Goal: Information Seeking & Learning: Check status

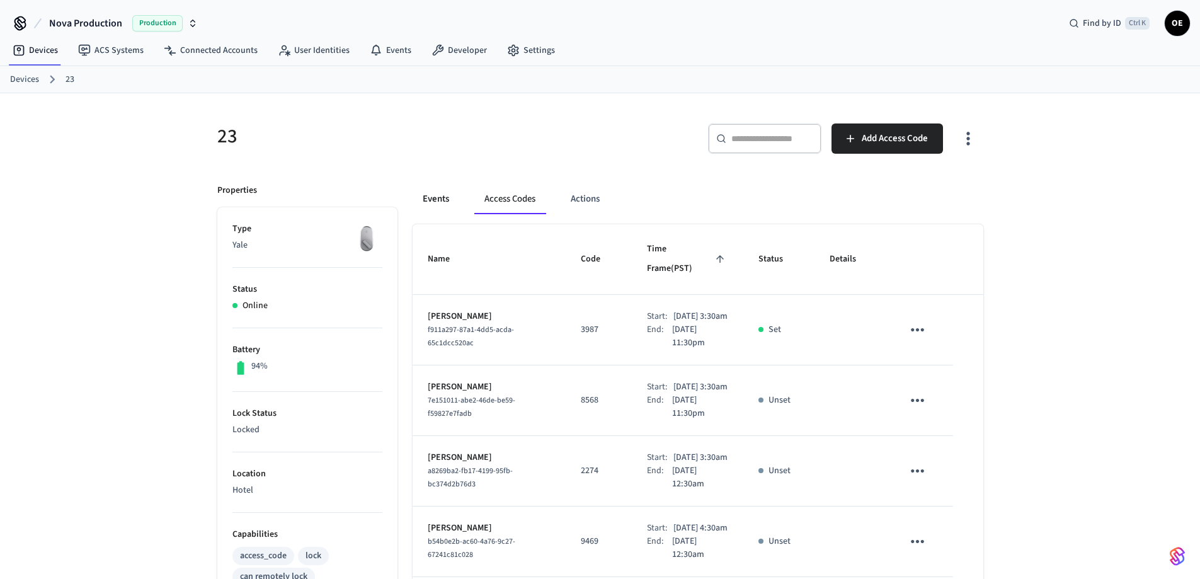
click at [438, 196] on button "Events" at bounding box center [435, 199] width 47 height 30
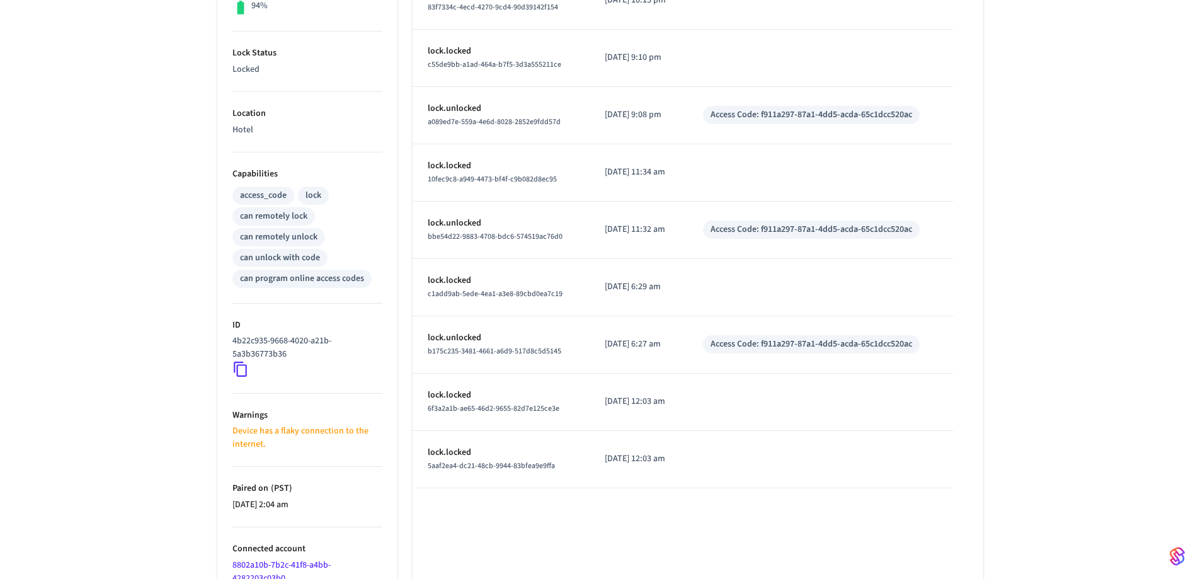
scroll to position [429, 0]
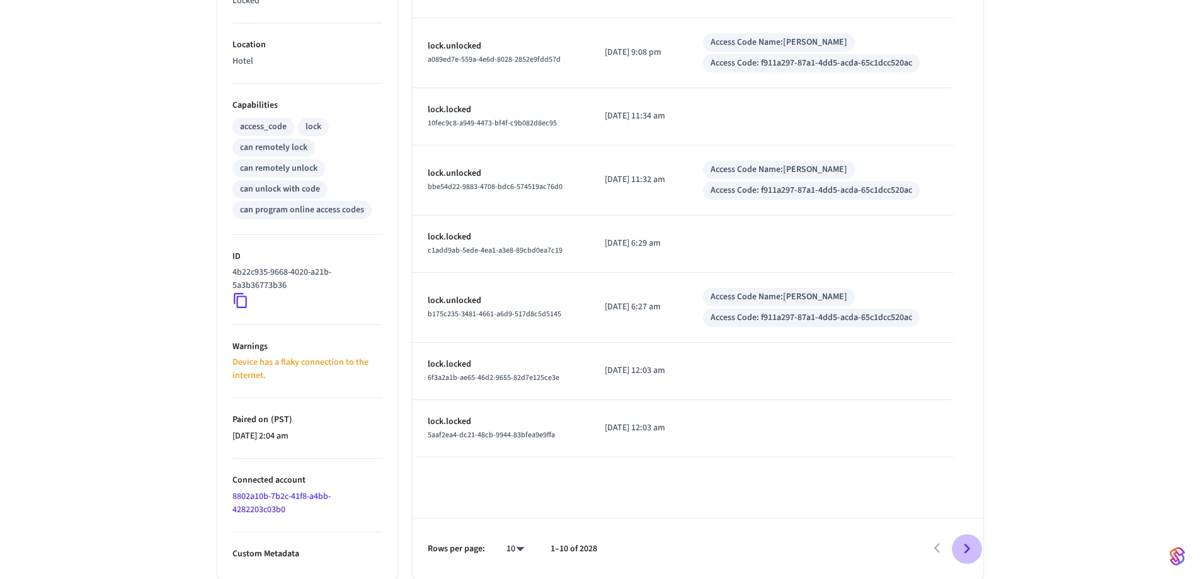
click at [963, 544] on icon "Go to next page" at bounding box center [967, 548] width 20 height 20
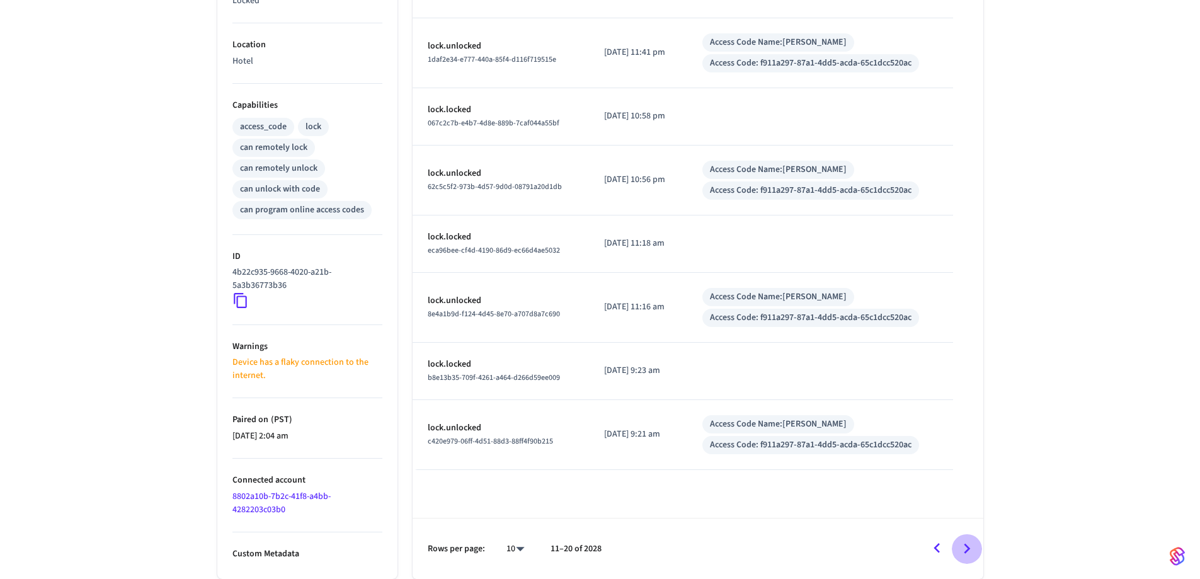
click at [961, 547] on icon "Go to next page" at bounding box center [967, 548] width 20 height 20
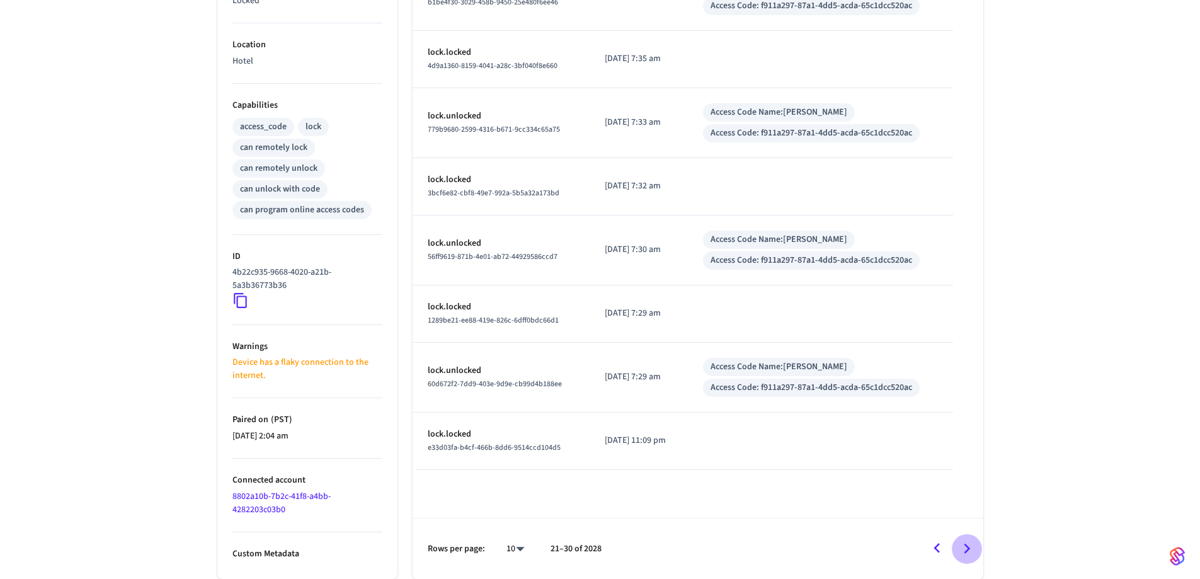
click at [962, 546] on icon "Go to next page" at bounding box center [967, 548] width 20 height 20
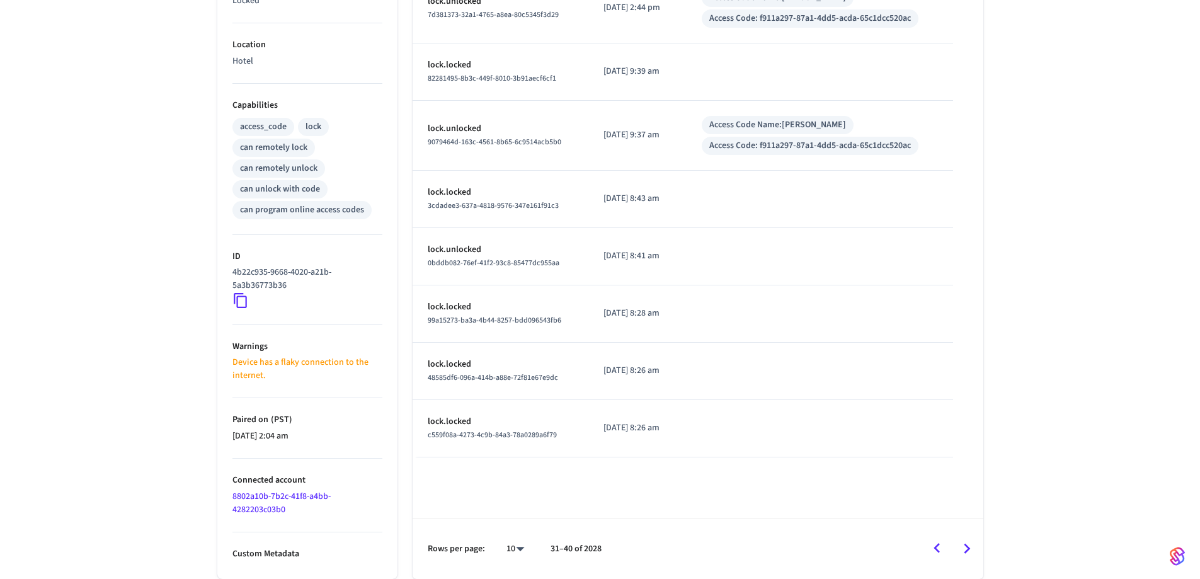
click at [847, 445] on td "sticky table" at bounding box center [819, 428] width 266 height 57
click at [936, 547] on icon "Go to previous page" at bounding box center [936, 548] width 6 height 10
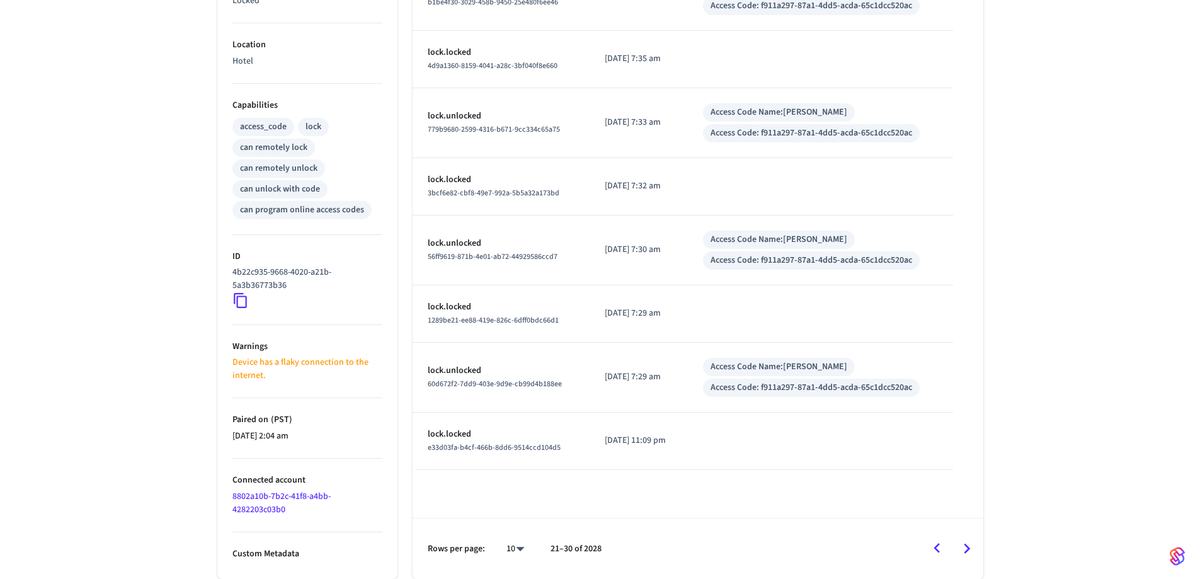
click at [936, 547] on icon "Go to previous page" at bounding box center [936, 548] width 6 height 10
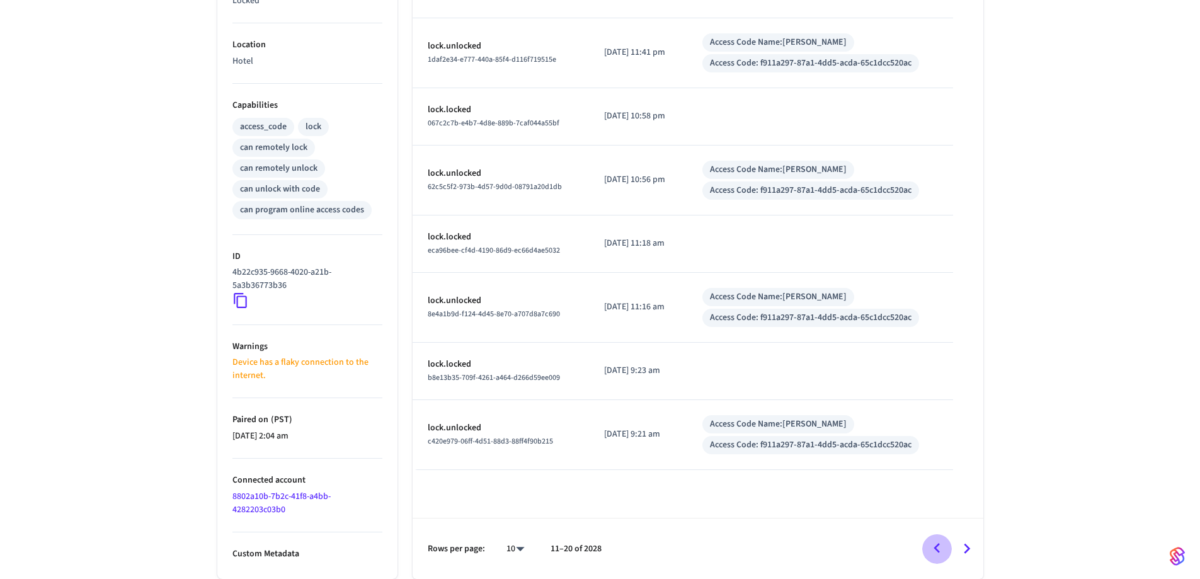
click at [936, 547] on icon "Go to previous page" at bounding box center [936, 548] width 6 height 10
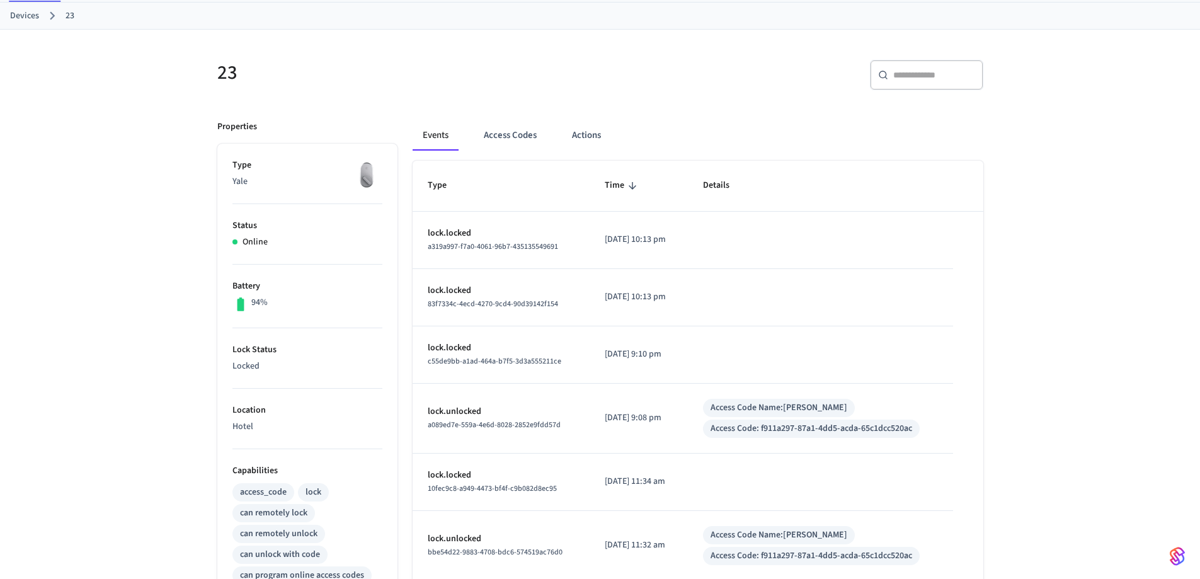
scroll to position [0, 0]
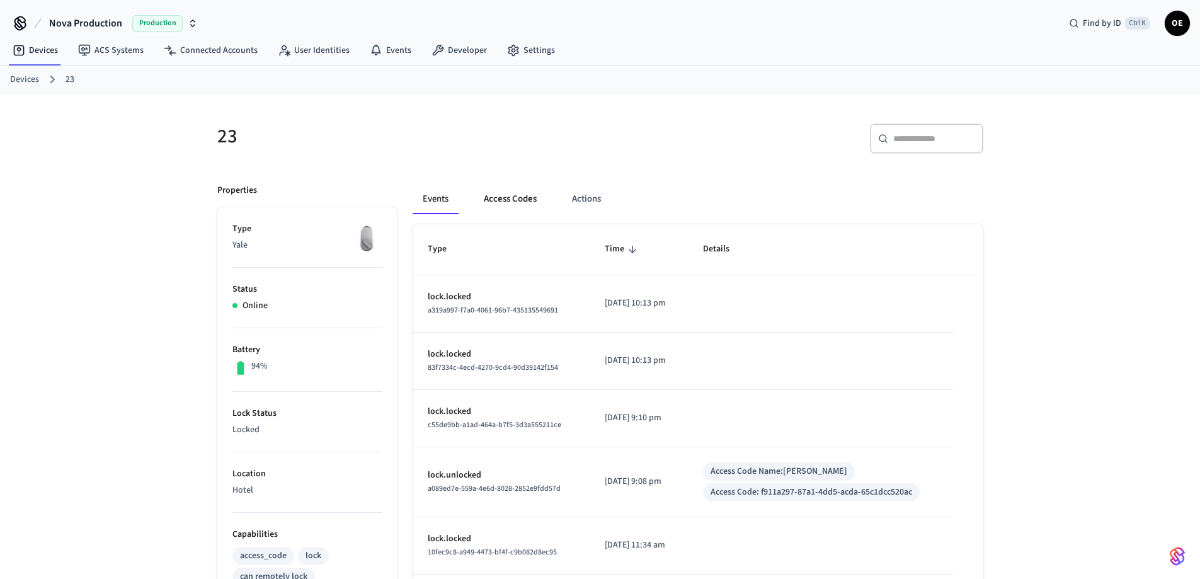
click at [524, 202] on button "Access Codes" at bounding box center [510, 199] width 73 height 30
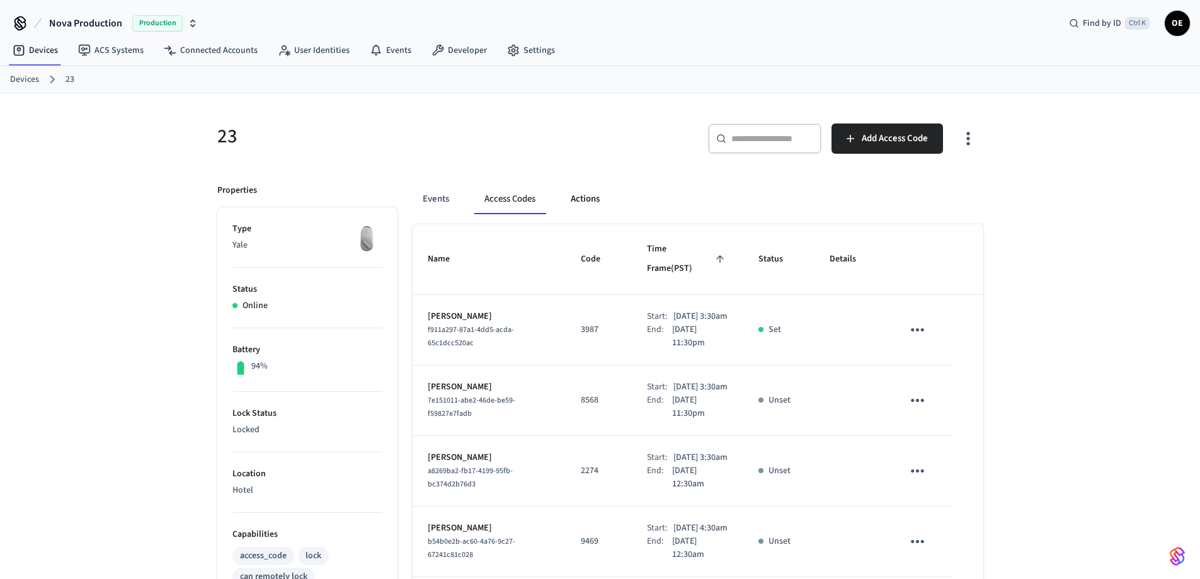
click at [587, 205] on button "Actions" at bounding box center [584, 199] width 49 height 30
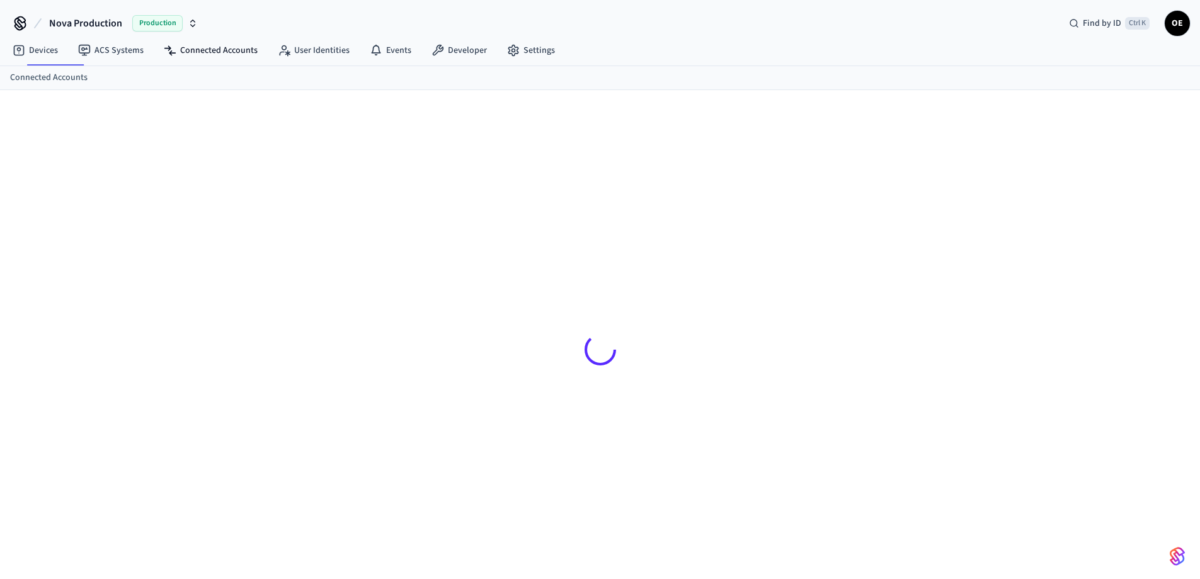
scroll to position [17, 0]
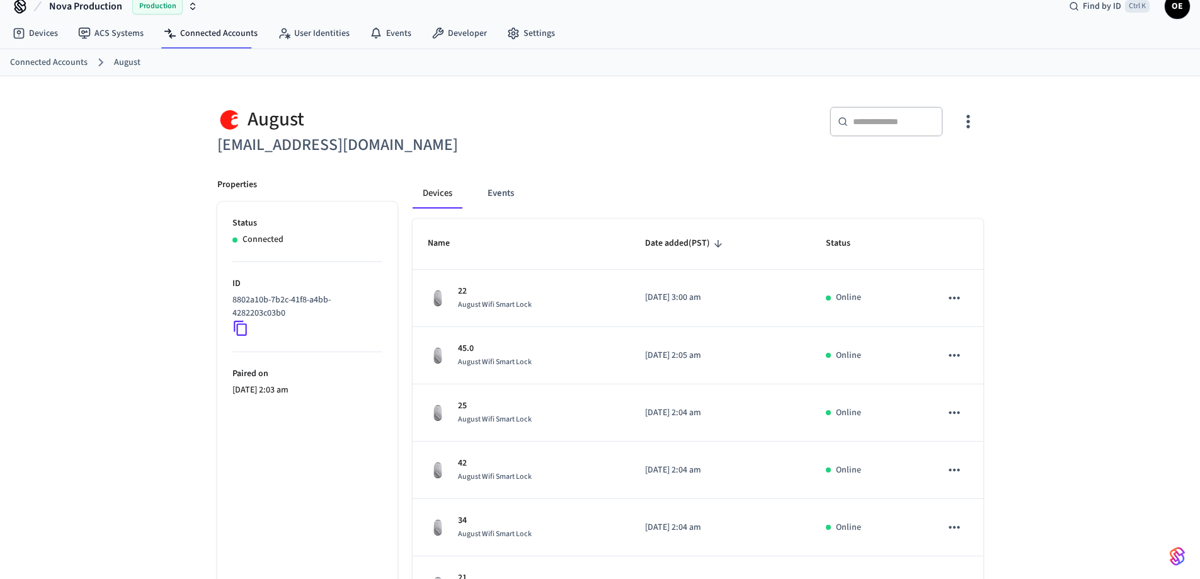
click at [920, 128] on div "​ ​" at bounding box center [885, 121] width 113 height 30
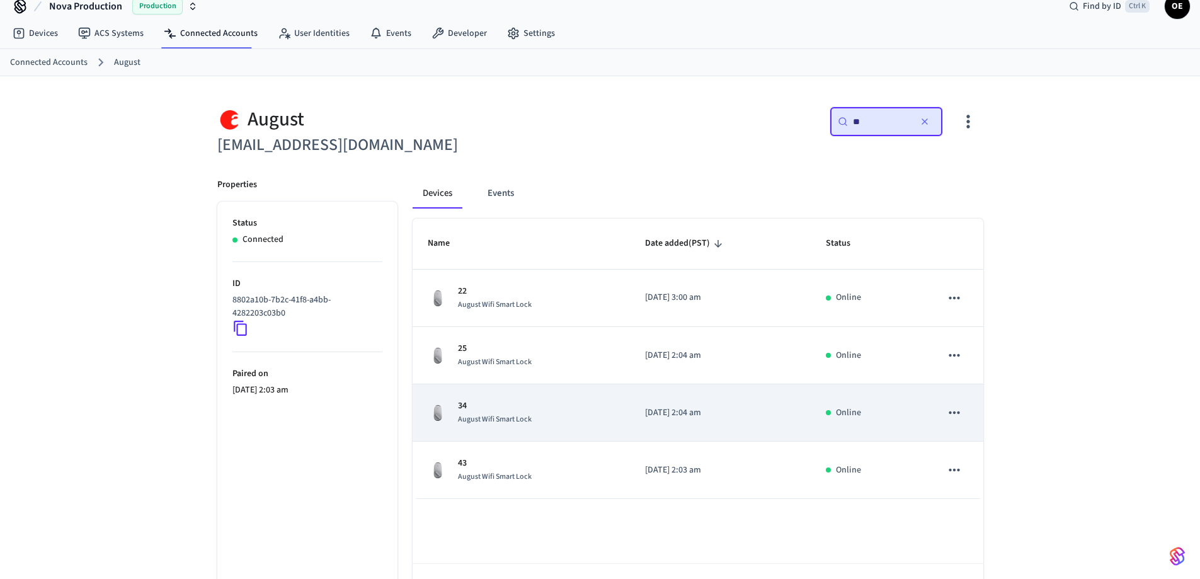
type input "**"
click at [501, 407] on p "34" at bounding box center [495, 405] width 74 height 13
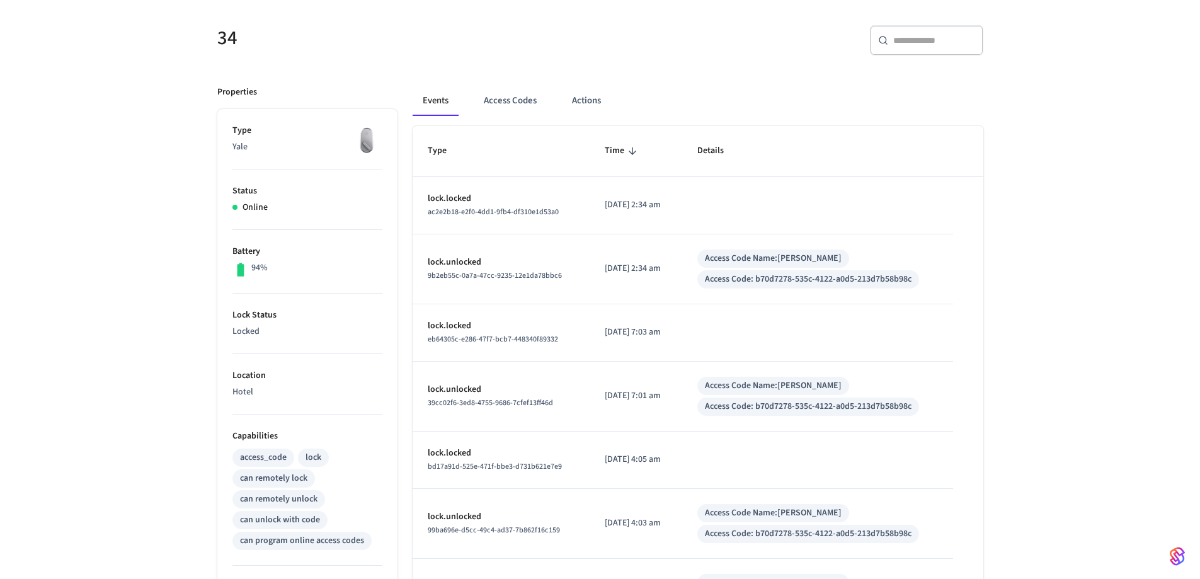
scroll to position [92, 0]
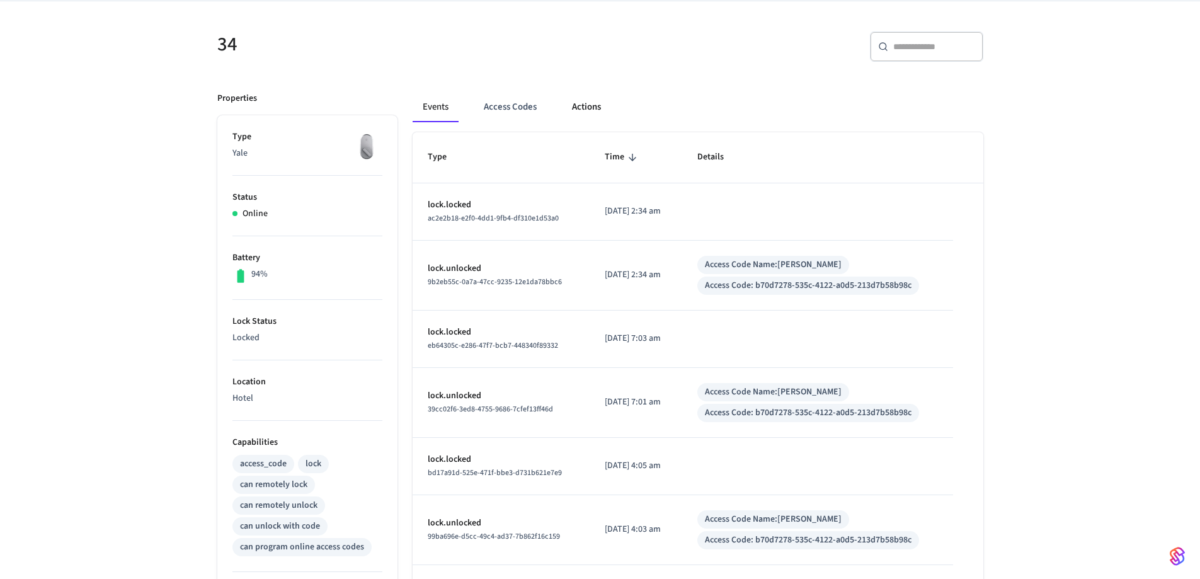
click at [583, 104] on button "Actions" at bounding box center [586, 107] width 49 height 30
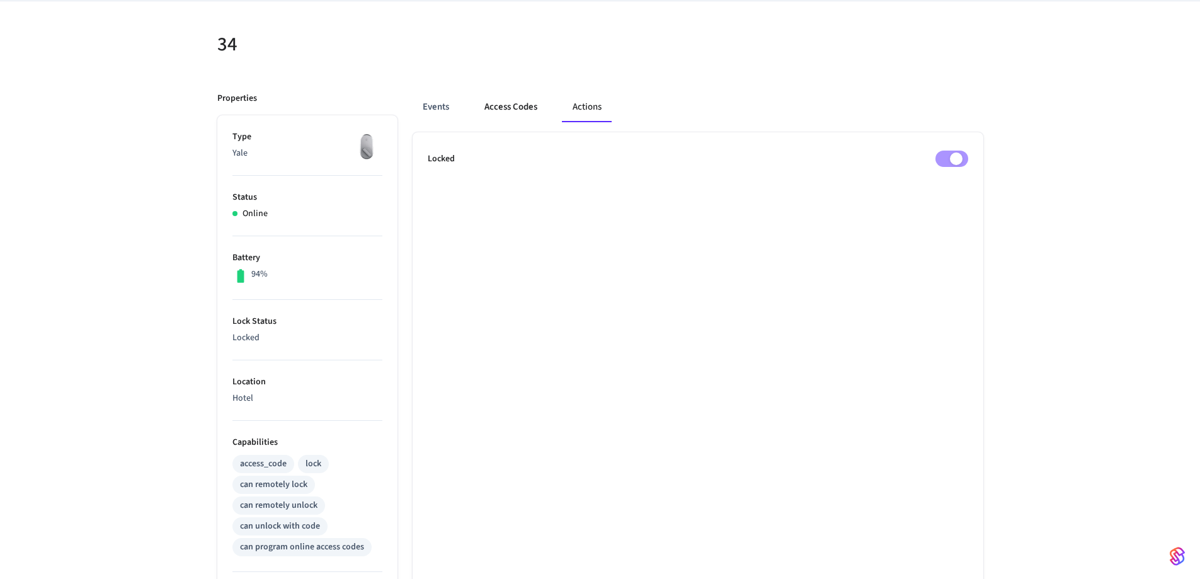
click at [513, 110] on button "Access Codes" at bounding box center [510, 107] width 73 height 30
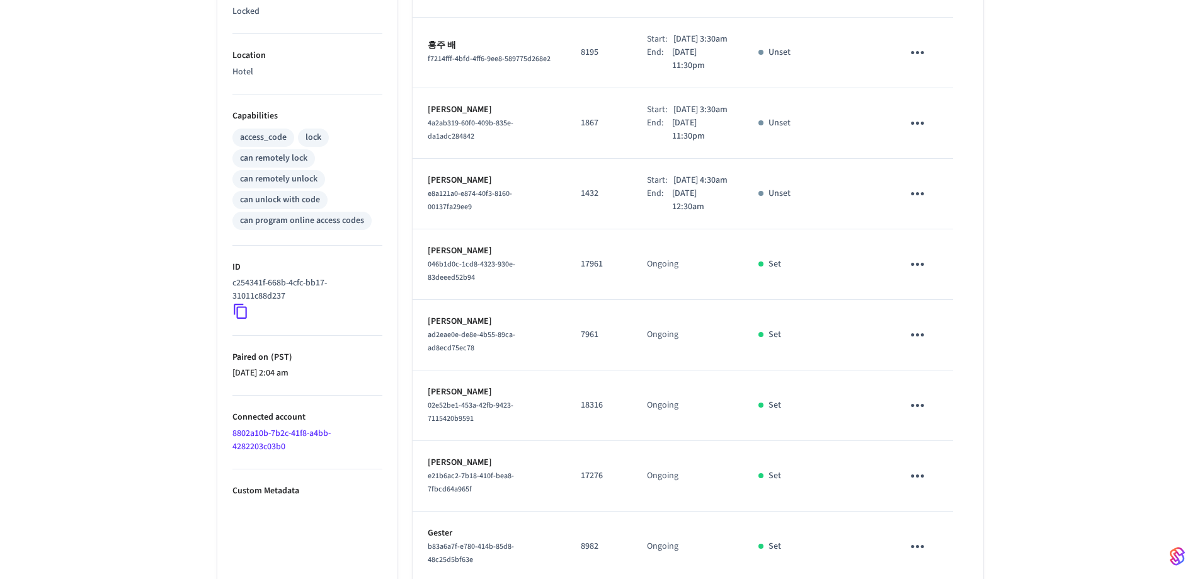
scroll to position [529, 0]
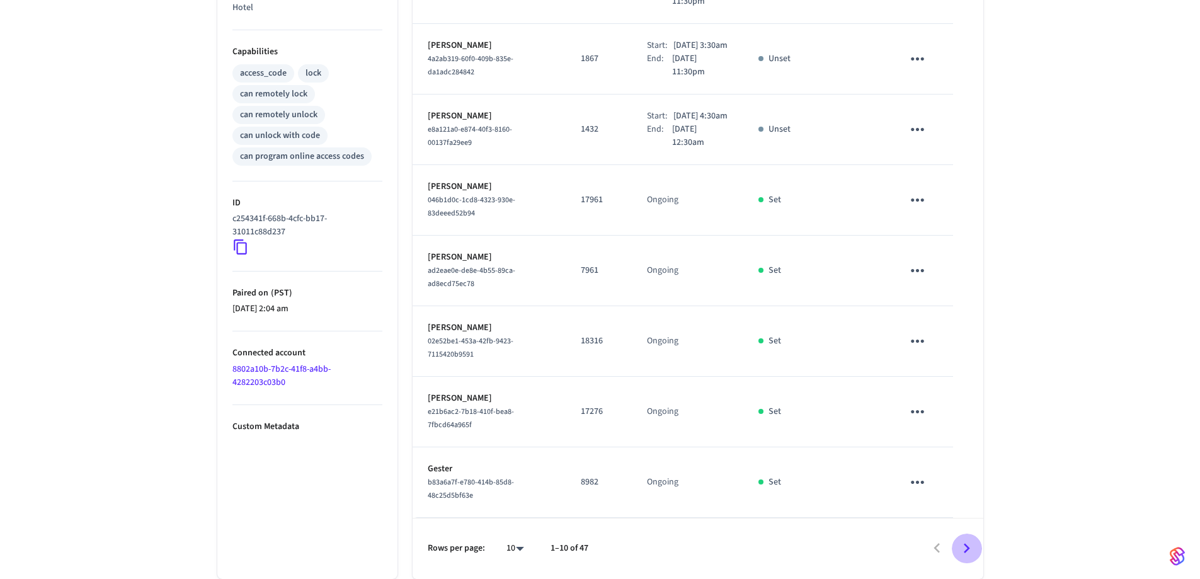
click at [964, 546] on icon "Go to next page" at bounding box center [967, 548] width 20 height 20
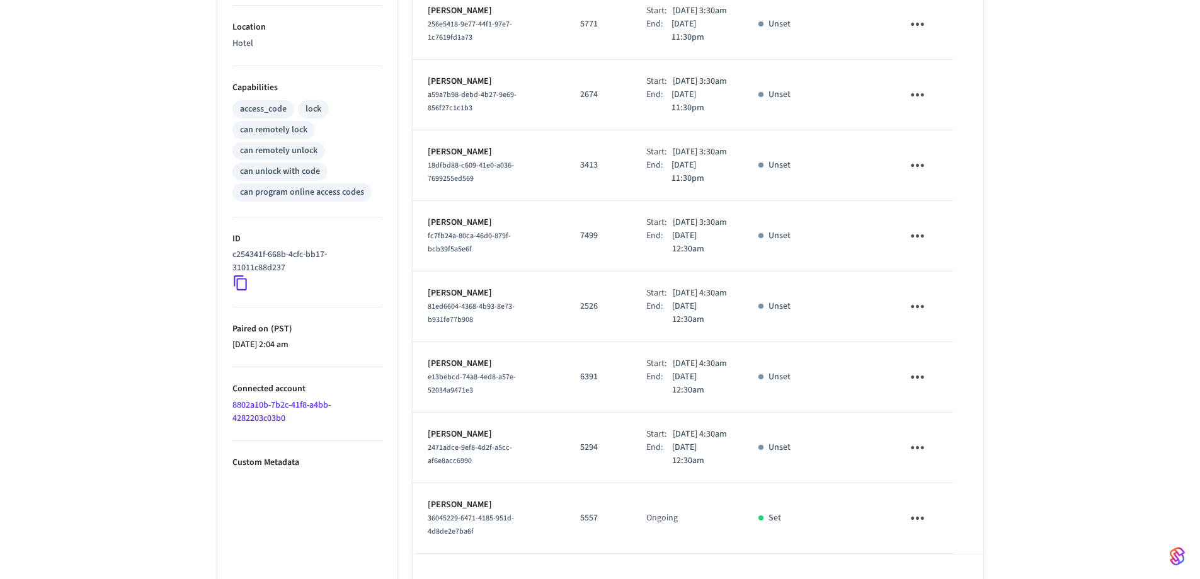
scroll to position [582, 0]
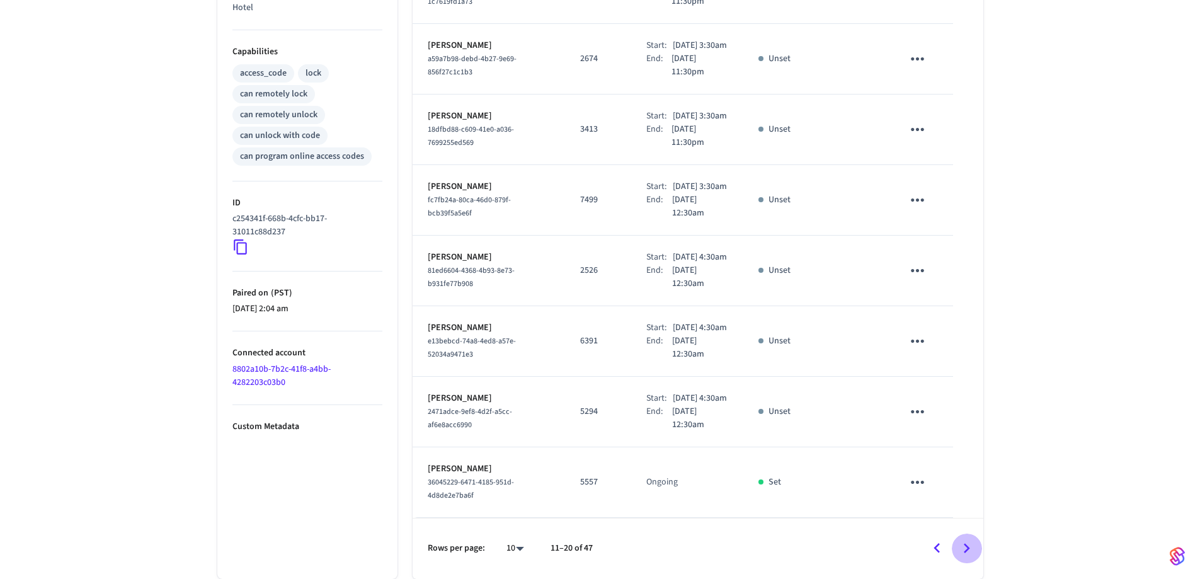
click at [971, 549] on icon "Go to next page" at bounding box center [967, 548] width 20 height 20
click at [941, 548] on icon "Go to previous page" at bounding box center [937, 548] width 20 height 20
click at [968, 547] on icon "Go to next page" at bounding box center [966, 548] width 6 height 10
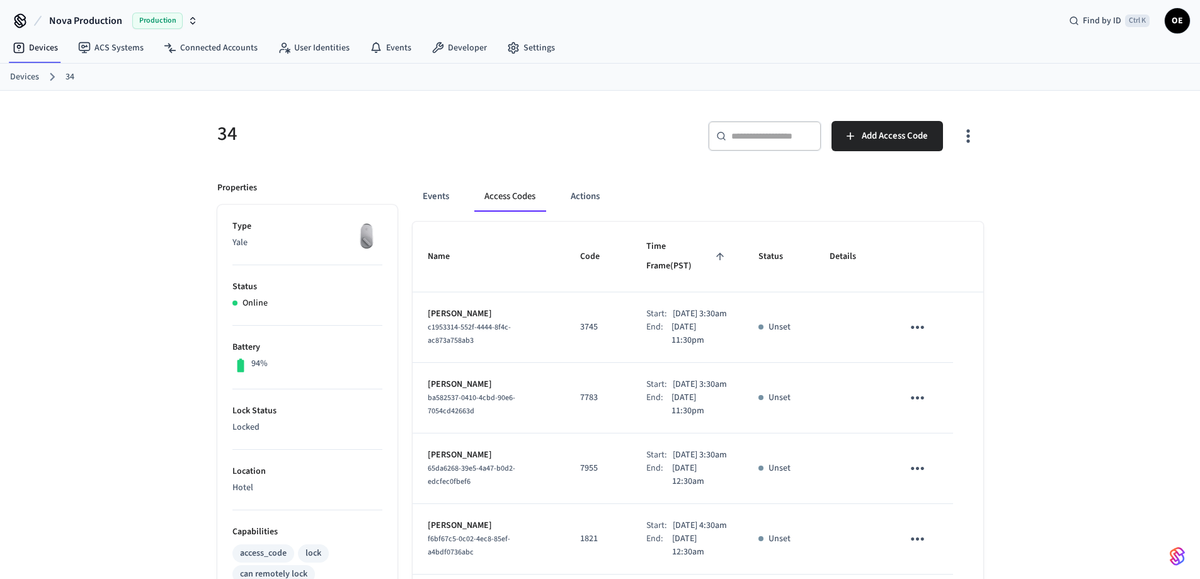
scroll to position [0, 0]
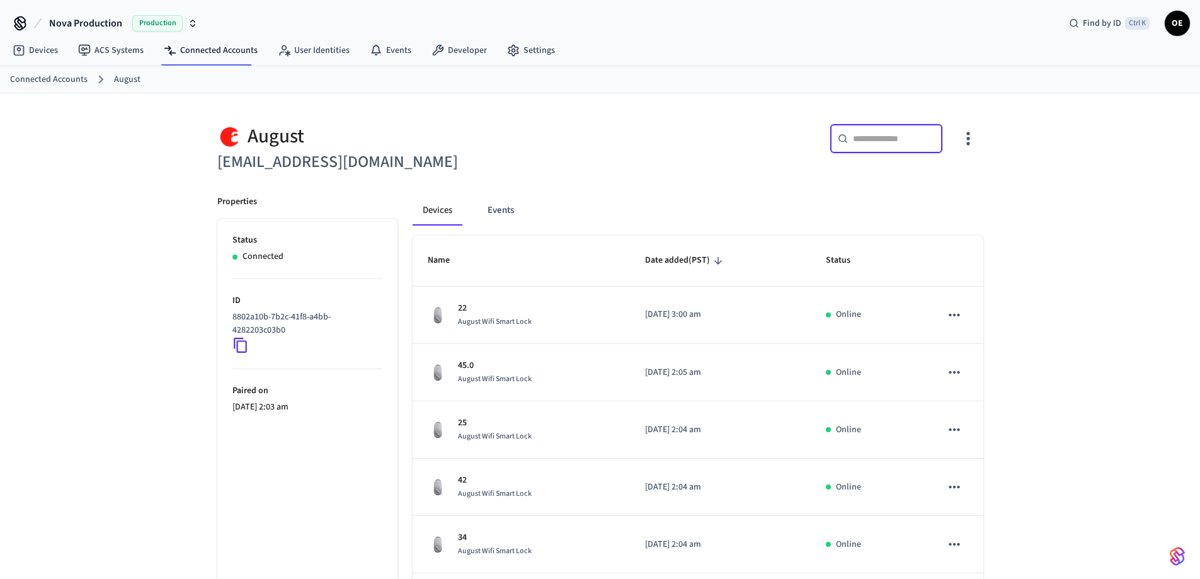
click at [873, 144] on input "text" at bounding box center [894, 138] width 82 height 13
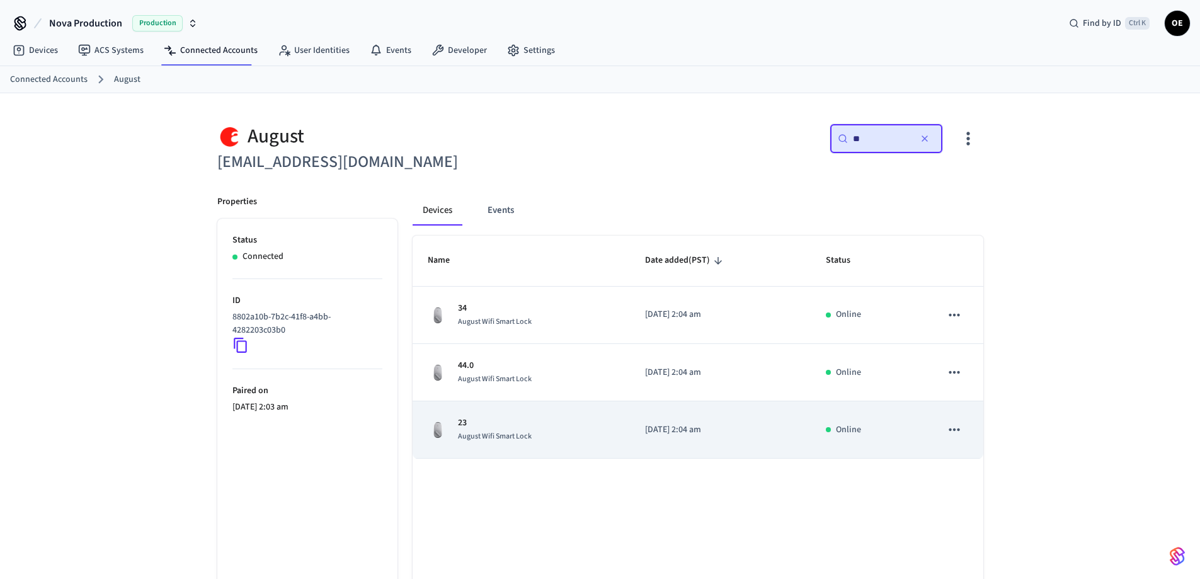
type input "**"
click at [586, 429] on div "[DATE] Wifi Smart Lock" at bounding box center [521, 429] width 187 height 26
